Goal: Task Accomplishment & Management: Manage account settings

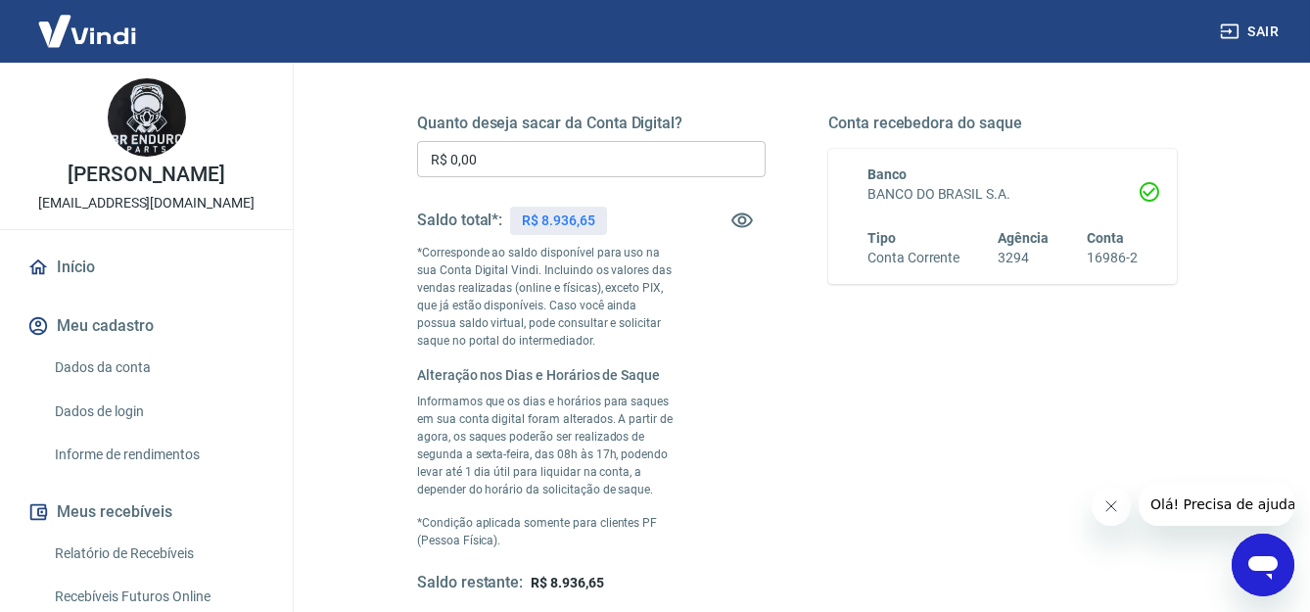
scroll to position [195, 0]
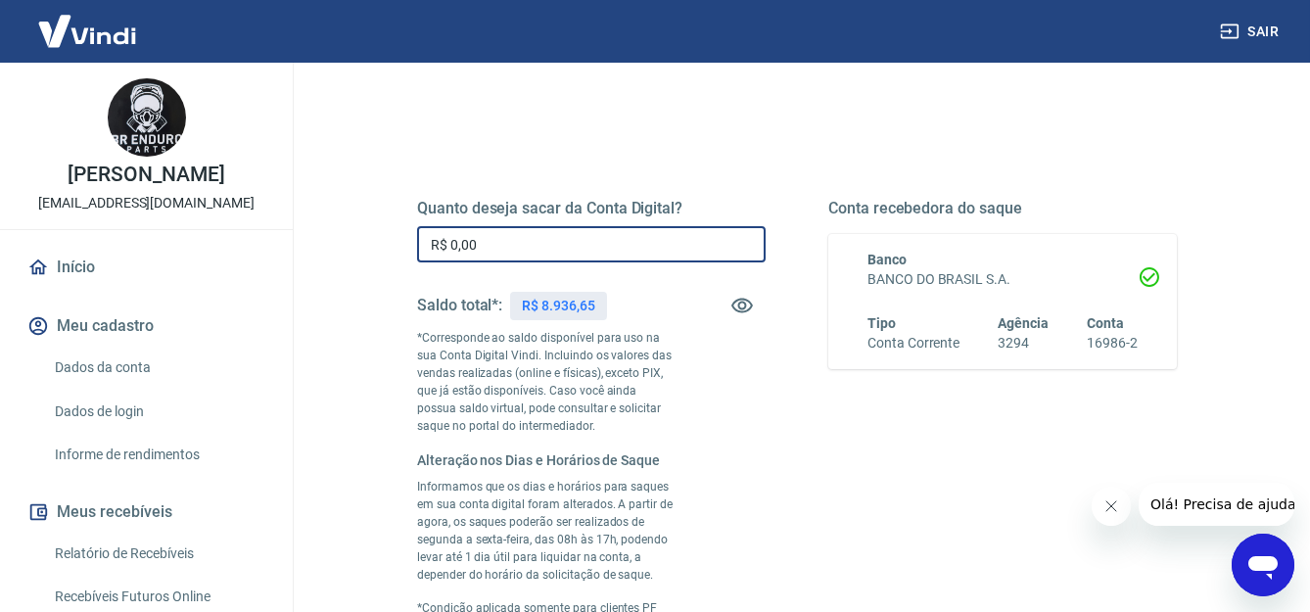
click at [612, 252] on input "R$ 0,00" at bounding box center [591, 244] width 348 height 36
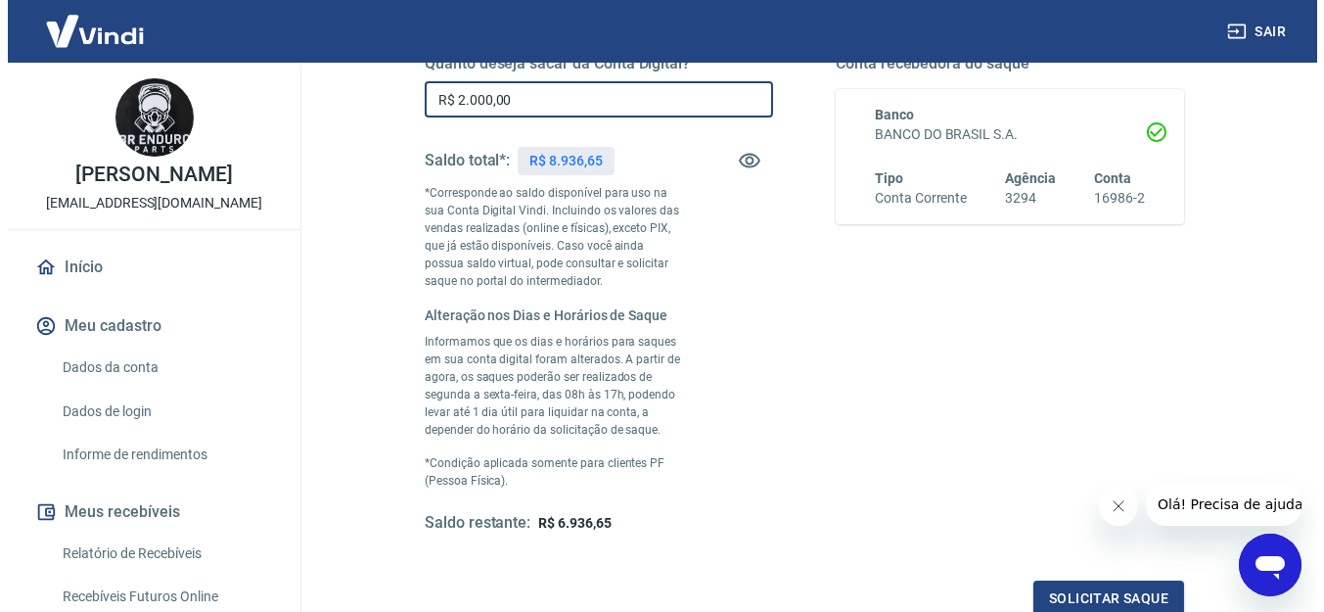
scroll to position [572, 0]
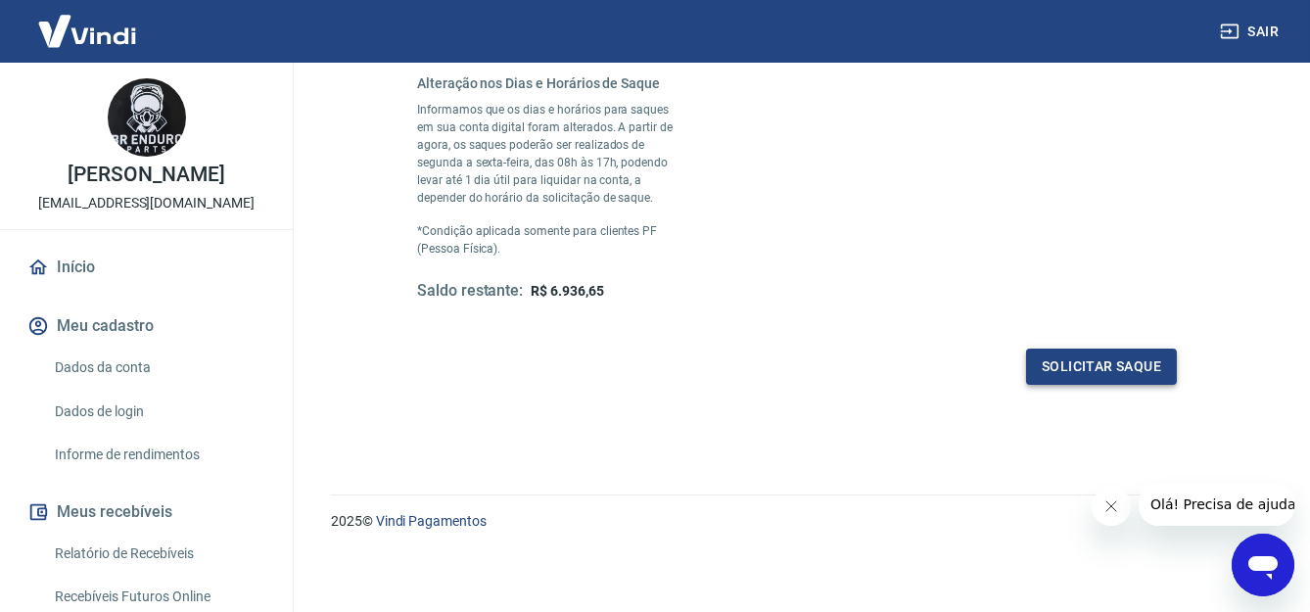
type input "R$ 2.000,00"
click at [1060, 350] on button "Solicitar saque" at bounding box center [1101, 366] width 151 height 36
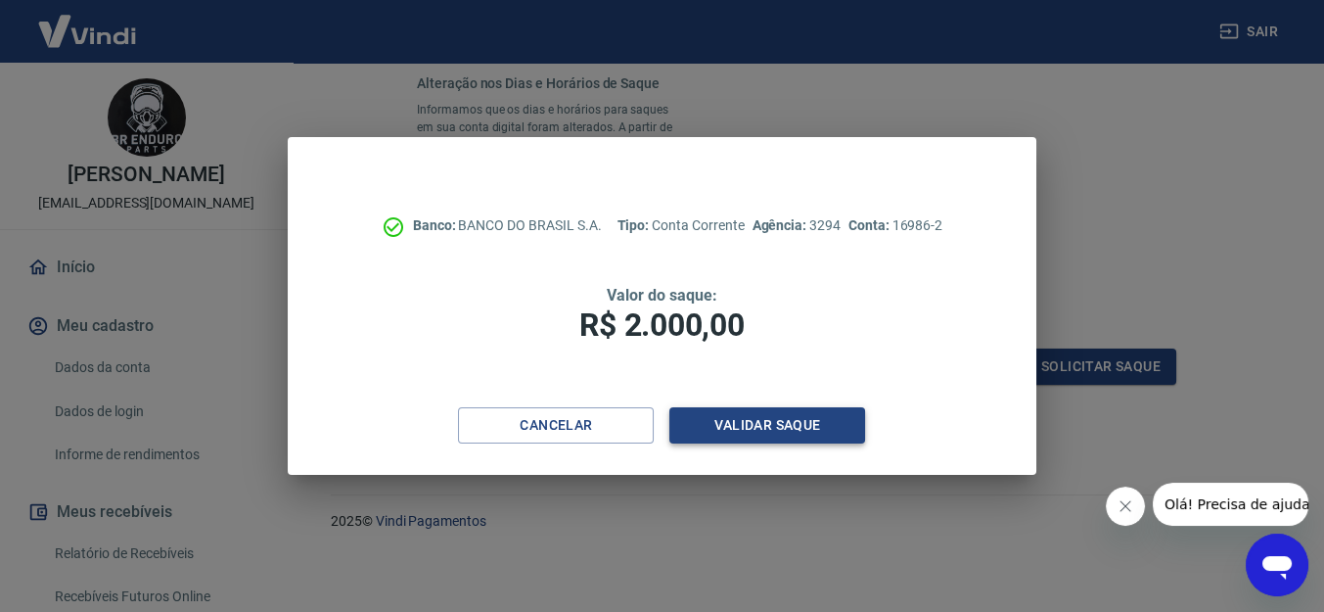
click at [813, 437] on button "Validar saque" at bounding box center [767, 425] width 196 height 36
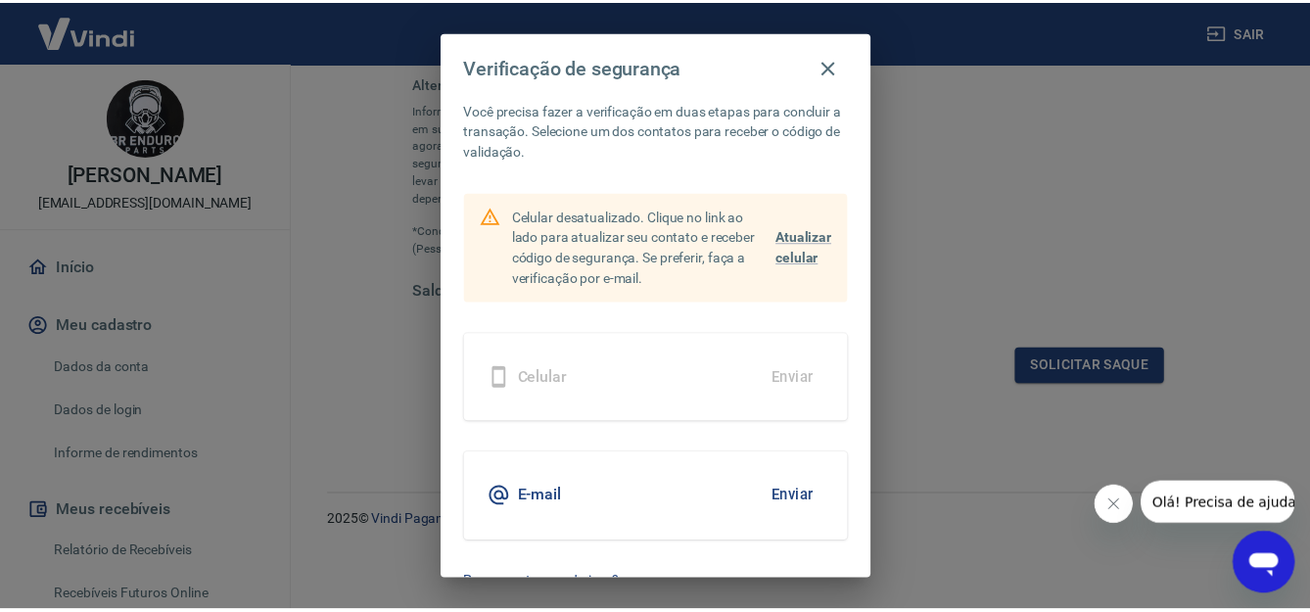
scroll to position [66, 0]
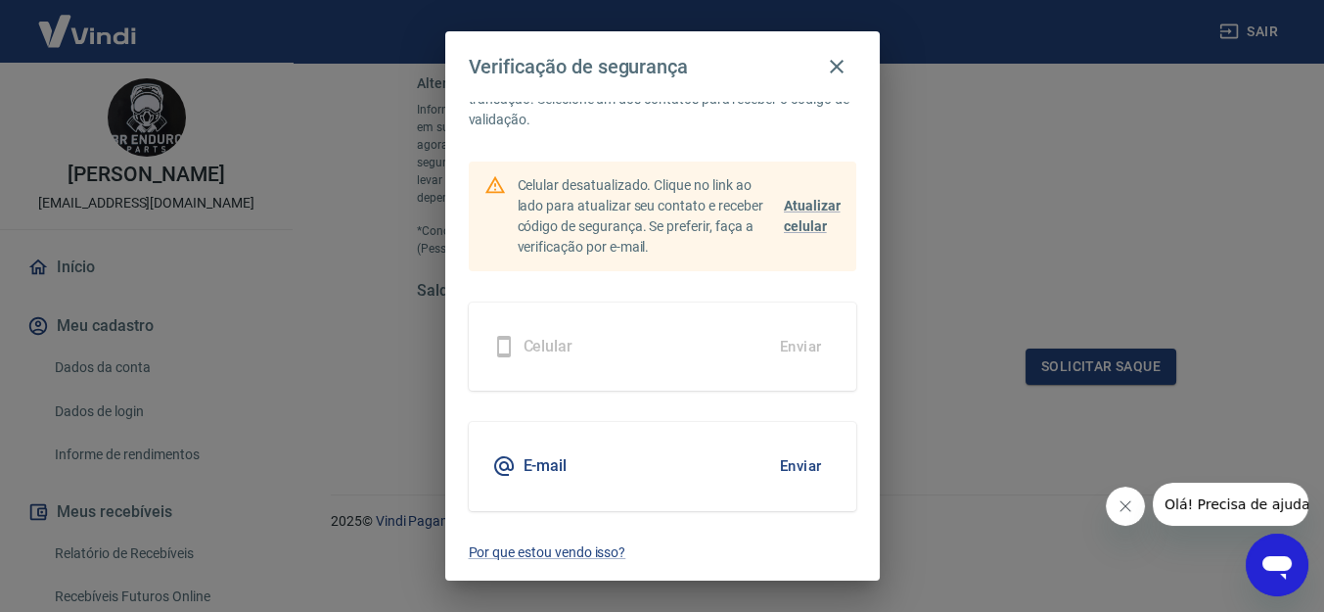
click at [781, 460] on button "Enviar" at bounding box center [801, 465] width 64 height 41
drag, startPoint x: 650, startPoint y: 464, endPoint x: 637, endPoint y: 464, distance: 12.7
click at [649, 464] on div "E-mail Enviar" at bounding box center [663, 466] width 388 height 88
click at [540, 464] on h5 "E-mail" at bounding box center [546, 466] width 44 height 20
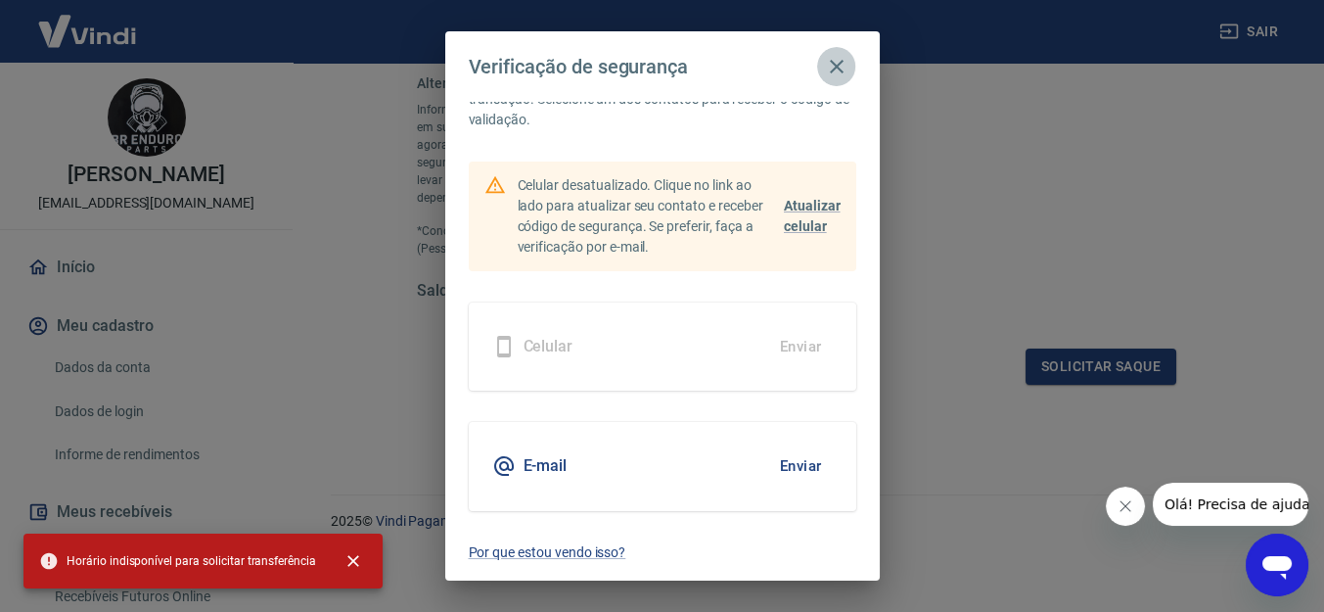
click at [834, 66] on icon "button" at bounding box center [836, 66] width 23 height 23
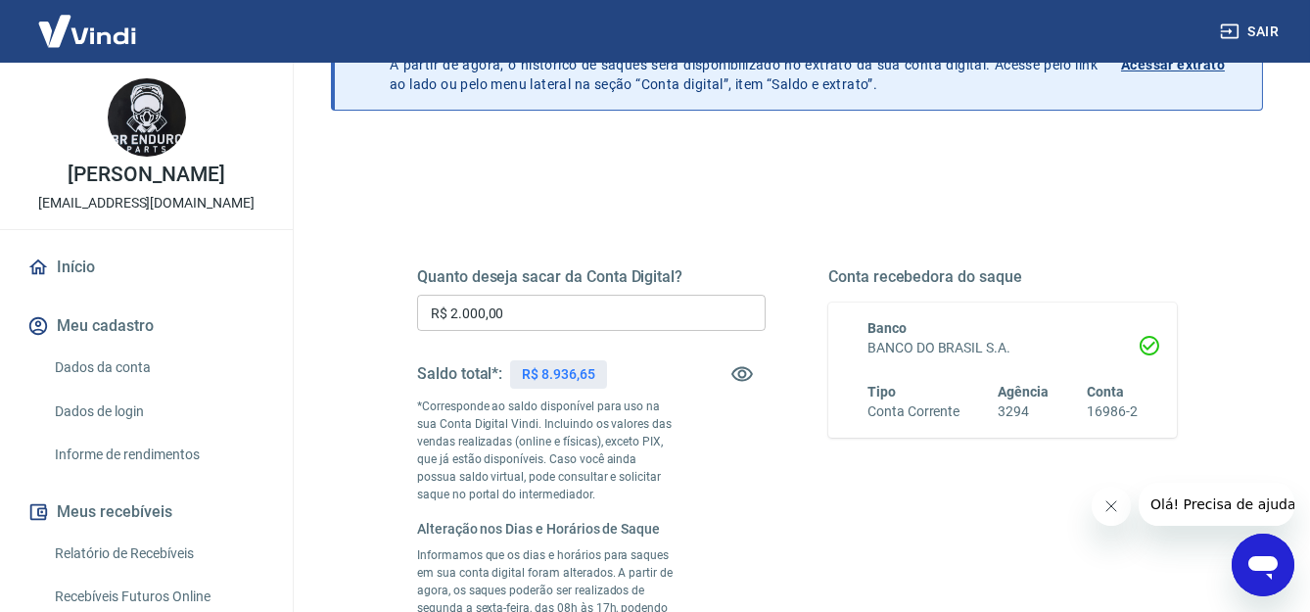
scroll to position [83, 0]
